Goal: Task Accomplishment & Management: Manage account settings

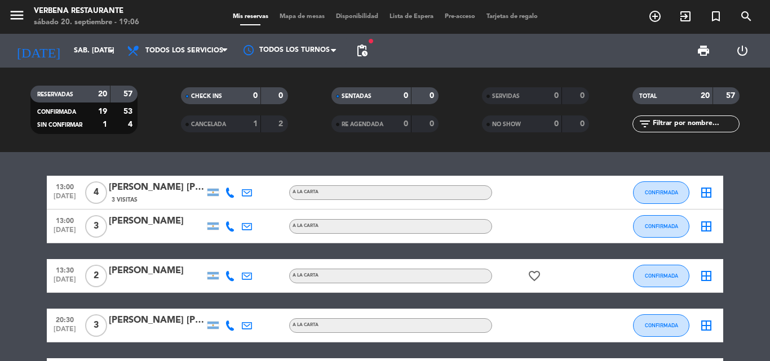
click at [370, 47] on span "pending_actions" at bounding box center [361, 50] width 23 height 23
click at [365, 50] on span "pending_actions" at bounding box center [362, 51] width 14 height 14
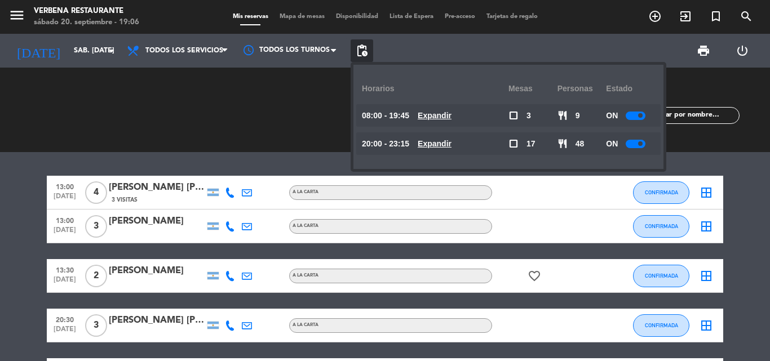
click at [638, 117] on div at bounding box center [635, 116] width 20 height 8
click at [635, 141] on div at bounding box center [635, 144] width 20 height 8
click at [642, 140] on div at bounding box center [635, 144] width 20 height 8
click at [282, 109] on div "CHECK INS 0 0" at bounding box center [234, 109] width 150 height 11
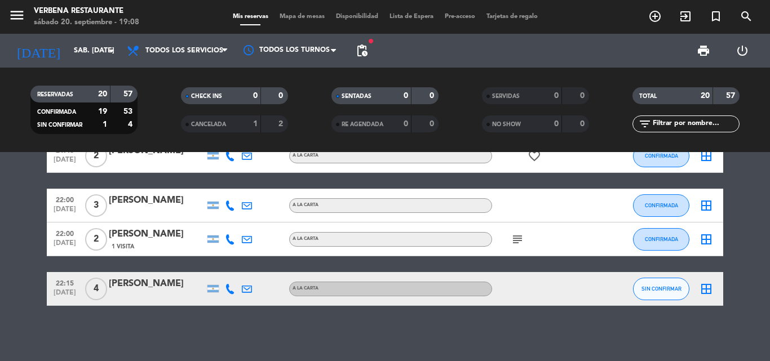
scroll to position [689, 0]
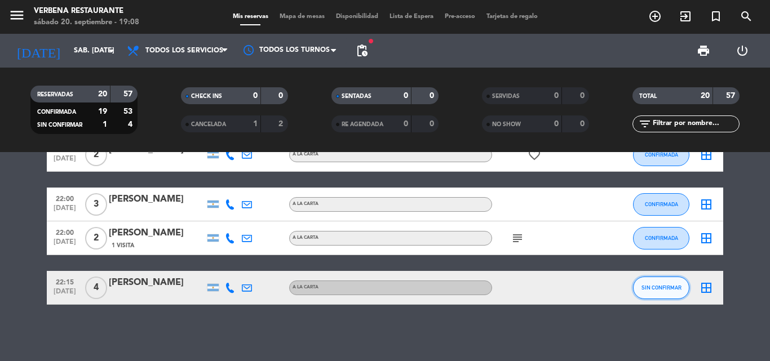
click at [656, 287] on span "SIN CONFIRMAR" at bounding box center [661, 288] width 40 height 6
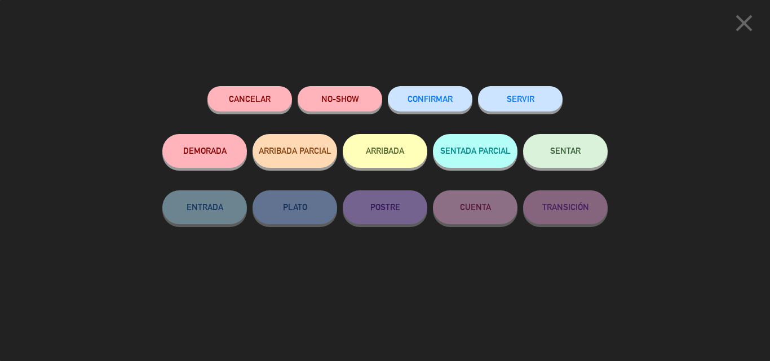
click at [439, 92] on button "CONFIRMAR" at bounding box center [430, 98] width 85 height 25
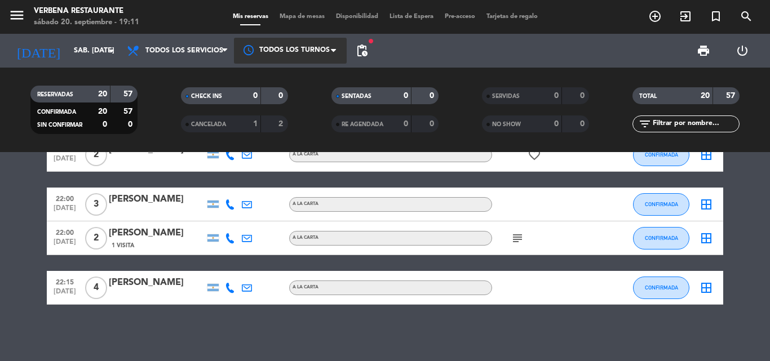
click at [319, 51] on div at bounding box center [290, 50] width 113 height 25
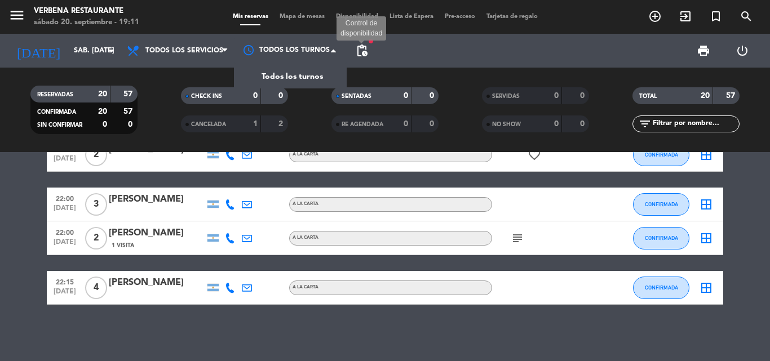
click at [362, 50] on span "pending_actions" at bounding box center [362, 51] width 14 height 14
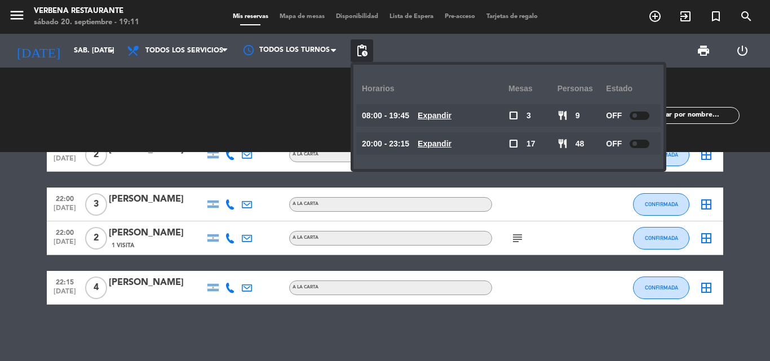
click at [437, 140] on u "Expandir" at bounding box center [434, 143] width 34 height 9
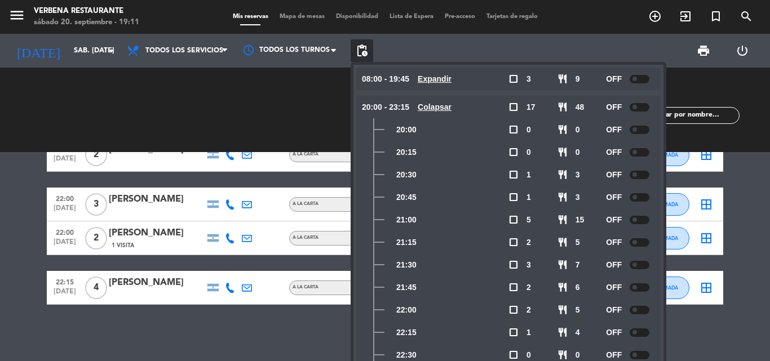
scroll to position [56, 0]
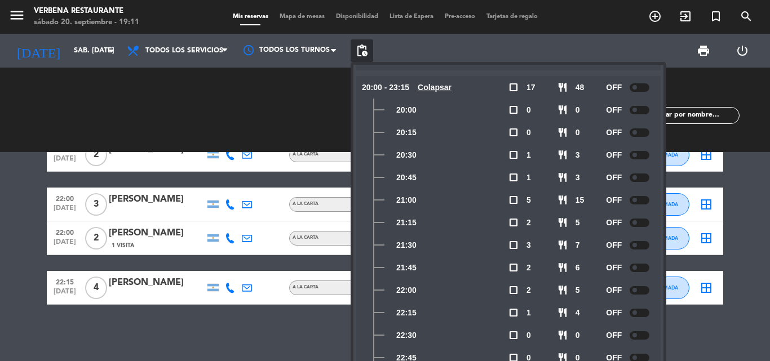
click at [450, 46] on div "print power_settings_new" at bounding box center [567, 51] width 388 height 34
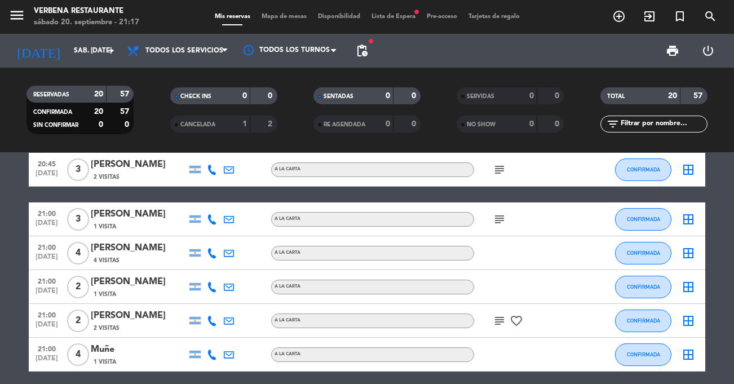
scroll to position [282, 0]
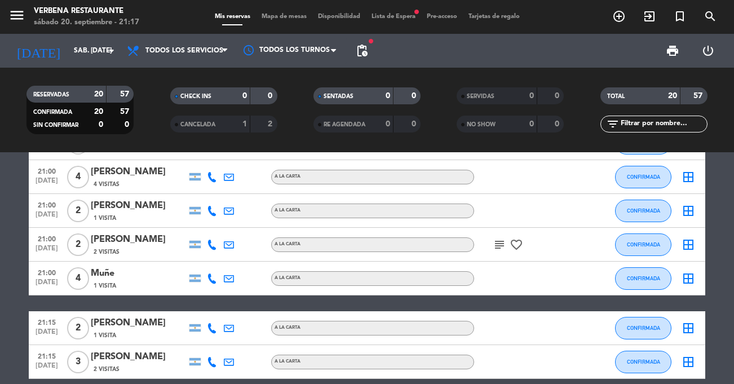
click at [211, 280] on icon at bounding box center [212, 278] width 10 height 10
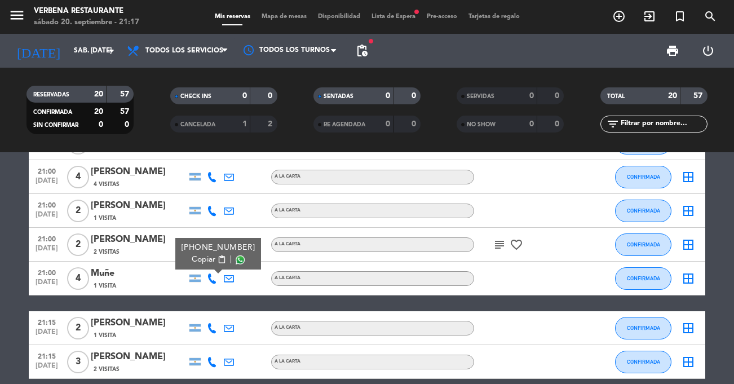
drag, startPoint x: 205, startPoint y: 256, endPoint x: 197, endPoint y: 207, distance: 49.7
click at [204, 256] on span "Copiar" at bounding box center [204, 260] width 24 height 12
click at [198, 257] on span "Copiar" at bounding box center [204, 260] width 24 height 12
click at [235, 260] on span at bounding box center [239, 259] width 9 height 9
click at [150, 287] on div "1 Visita" at bounding box center [139, 286] width 96 height 10
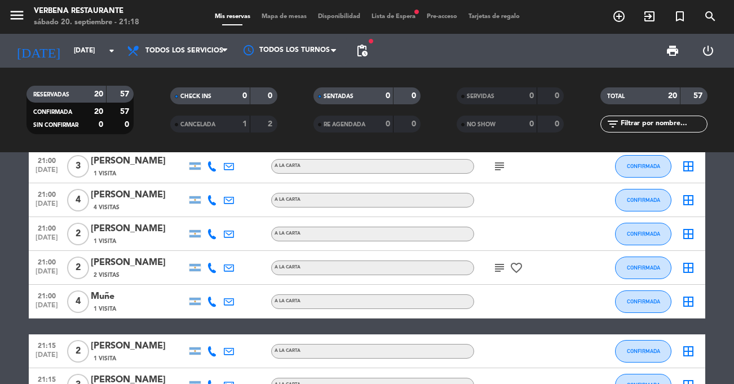
scroll to position [282, 0]
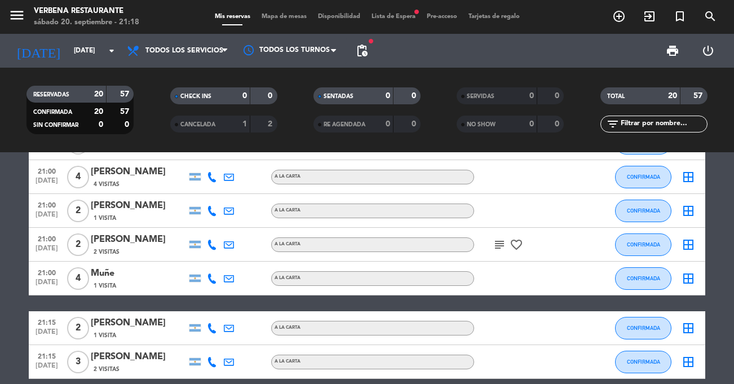
click at [226, 280] on icon at bounding box center [229, 278] width 10 height 10
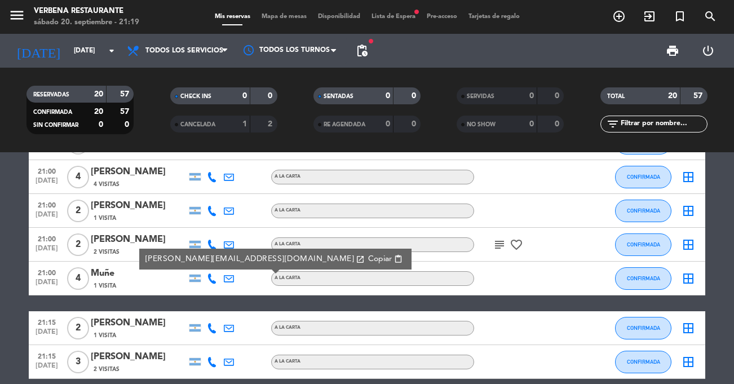
click at [0, 254] on bookings-row "13:00 [DATE] 4 [PERSON_NAME] 4 Visitas A LA CARTA CONFIRMADA border_all 13:00 […" at bounding box center [367, 303] width 734 height 818
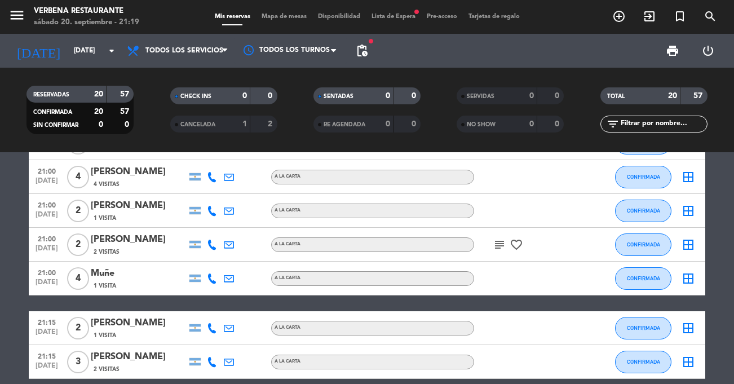
click at [210, 278] on icon at bounding box center [212, 278] width 10 height 10
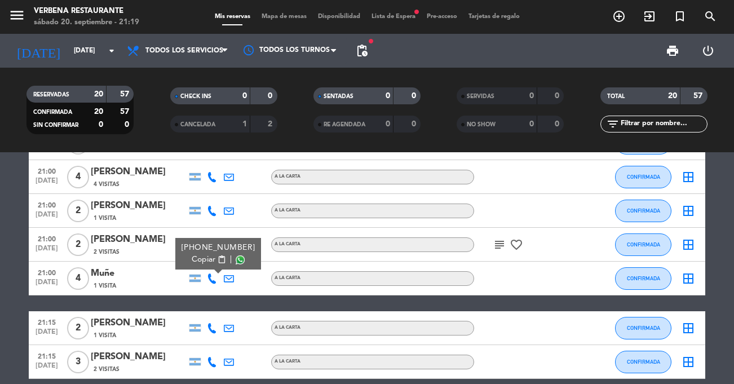
click at [214, 278] on icon at bounding box center [212, 278] width 10 height 10
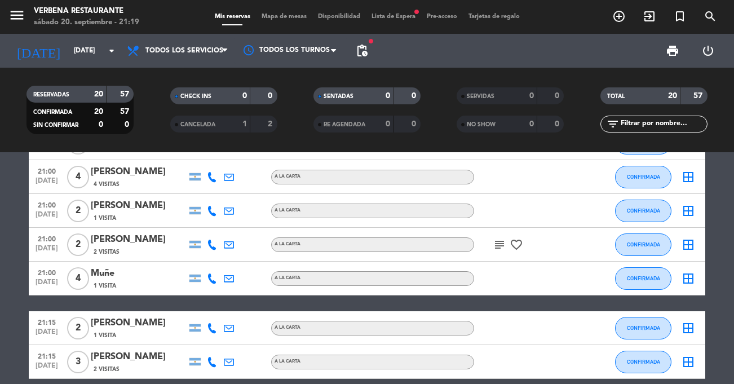
click at [211, 242] on icon at bounding box center [212, 244] width 10 height 10
click at [208, 279] on icon at bounding box center [212, 278] width 10 height 10
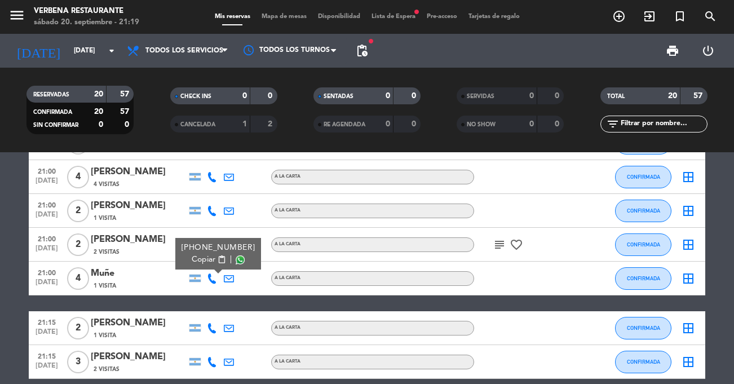
click at [205, 256] on span "Copiar" at bounding box center [204, 260] width 24 height 12
click at [21, 243] on bookings-row "13:00 [DATE] 4 [PERSON_NAME] 4 Visitas A LA CARTA CONFIRMADA border_all 13:00 […" at bounding box center [367, 303] width 734 height 818
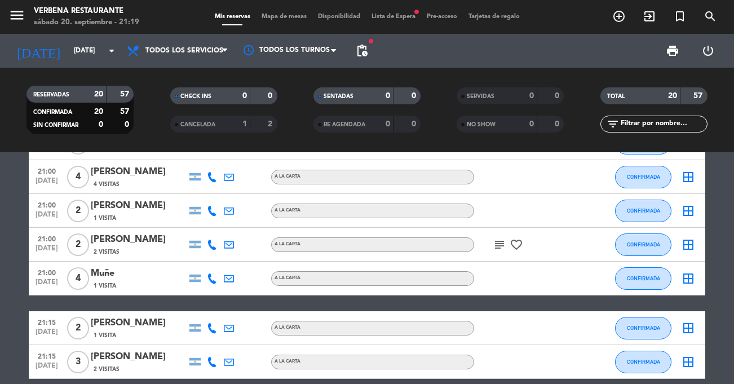
click at [21, 243] on bookings-row "13:00 [DATE] 4 [PERSON_NAME] 4 Visitas A LA CARTA CONFIRMADA border_all 13:00 […" at bounding box center [367, 303] width 734 height 818
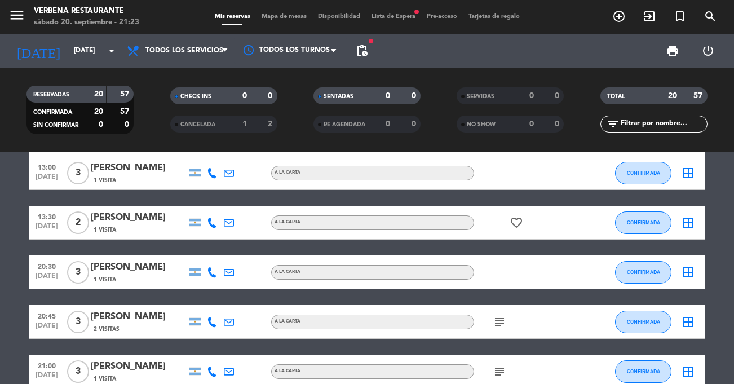
scroll to position [0, 0]
